Goal: Navigation & Orientation: Find specific page/section

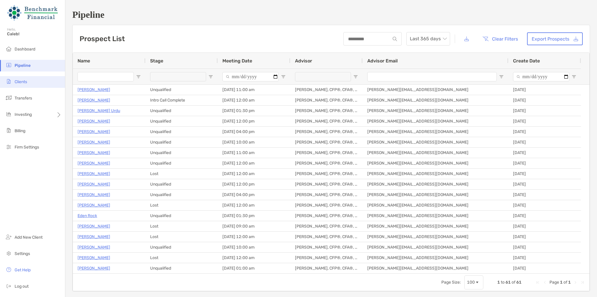
click at [51, 85] on li "Clients" at bounding box center [32, 82] width 65 height 12
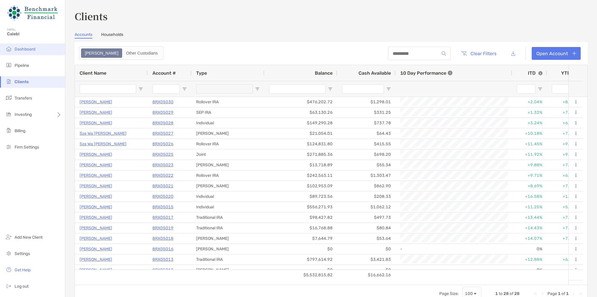
click at [27, 48] on span "Dashboard" at bounding box center [25, 49] width 21 height 5
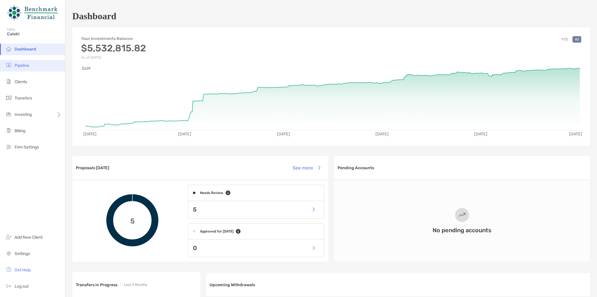
click at [26, 61] on li "Pipeline" at bounding box center [32, 66] width 65 height 12
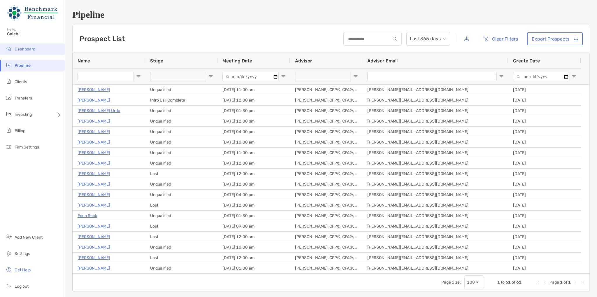
click at [36, 51] on li "Dashboard" at bounding box center [32, 49] width 65 height 12
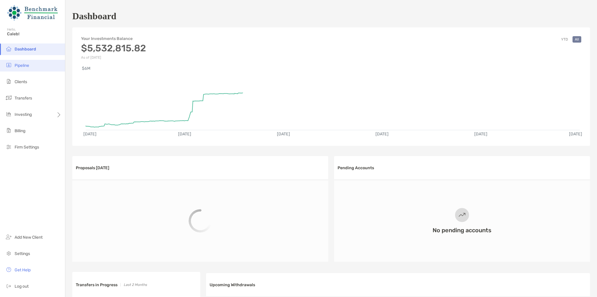
click at [26, 63] on span "Pipeline" at bounding box center [22, 65] width 15 height 5
